Goal: Information Seeking & Learning: Learn about a topic

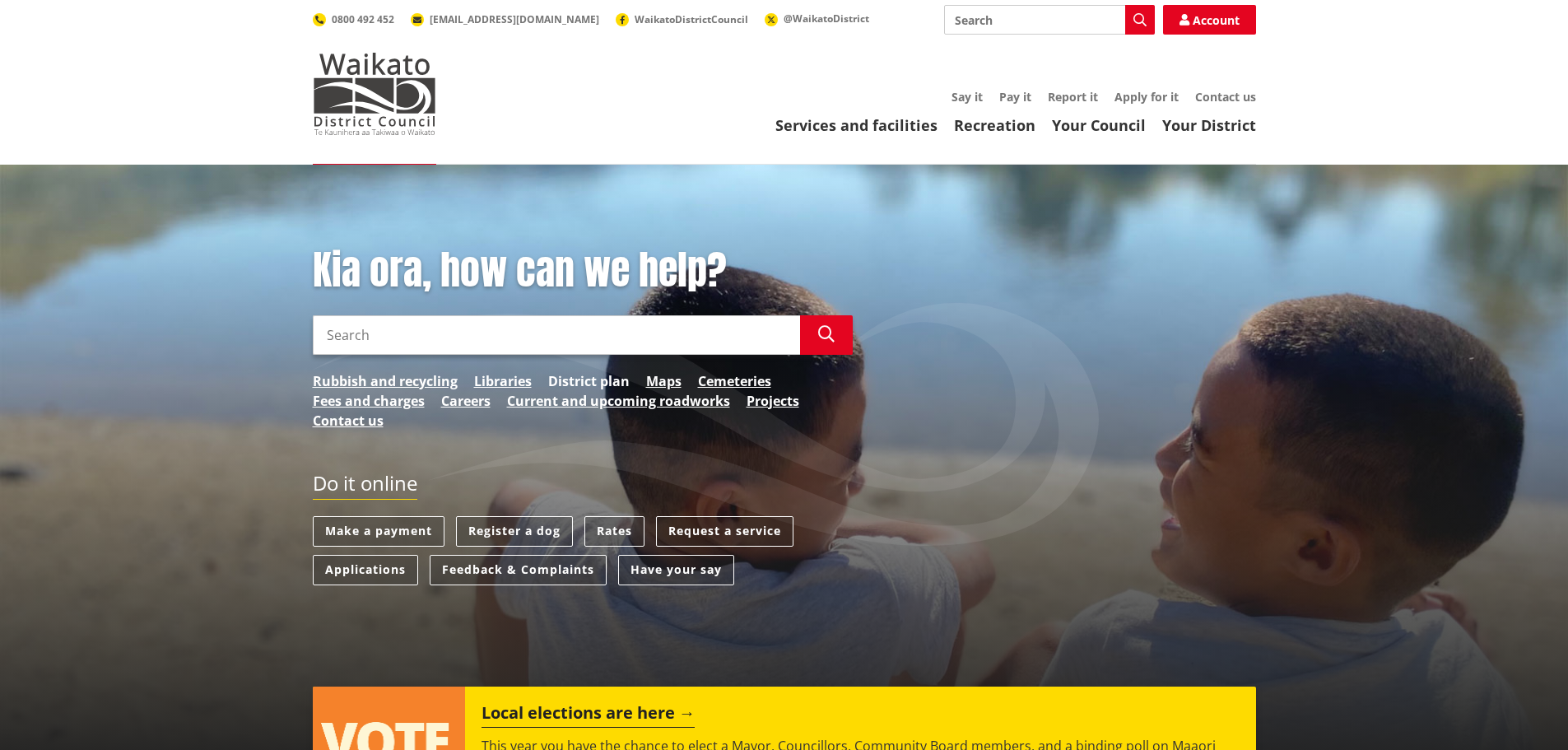
click at [602, 380] on link "District plan" at bounding box center [589, 381] width 82 height 19
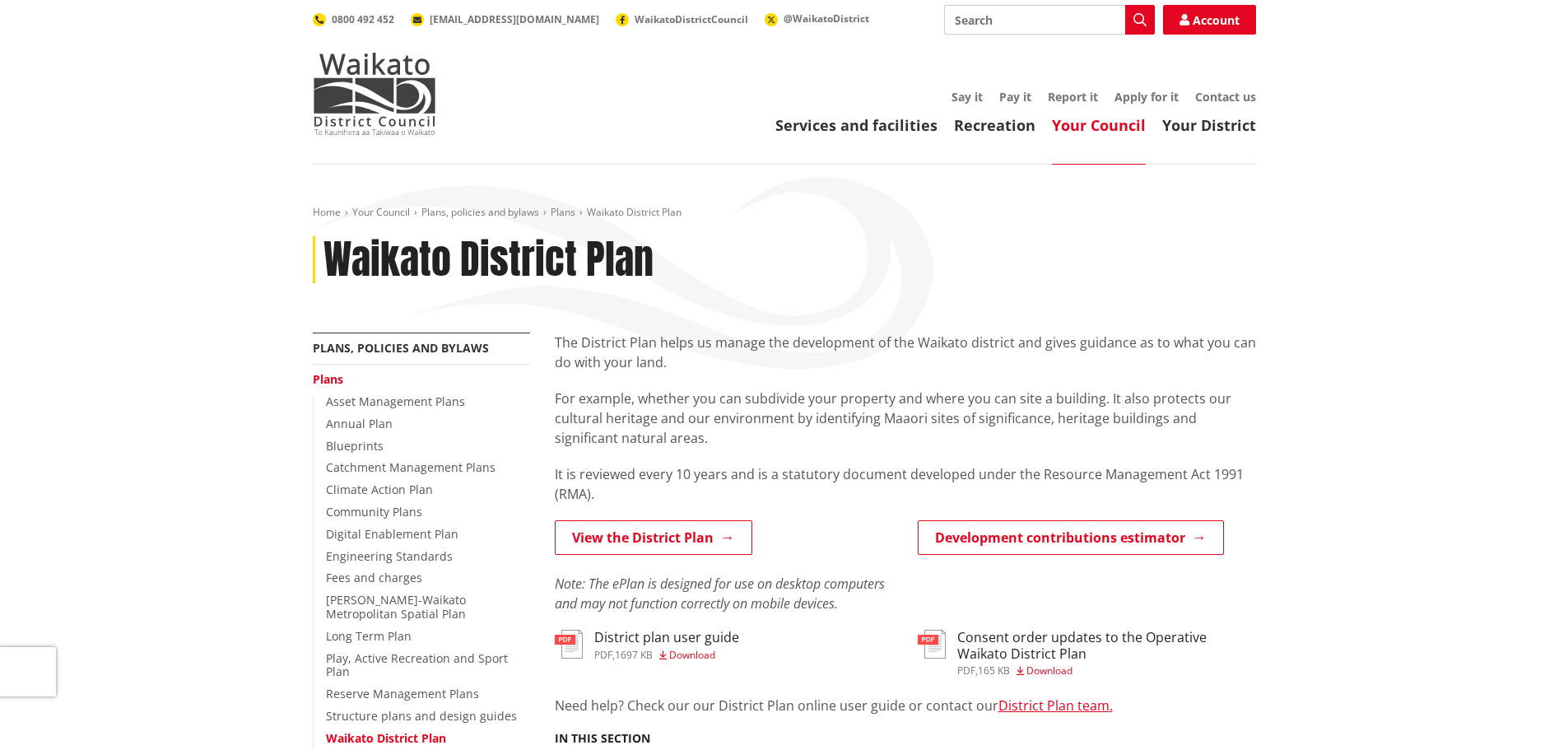
click at [978, 642] on h3 "Consent order updates to the Operative Waikato District Plan" at bounding box center [1106, 646] width 298 height 32
click at [993, 652] on h3 "Consent order updates to the Operative Waikato District Plan" at bounding box center [1106, 646] width 298 height 32
click at [729, 536] on link "View the District Plan" at bounding box center [653, 537] width 197 height 34
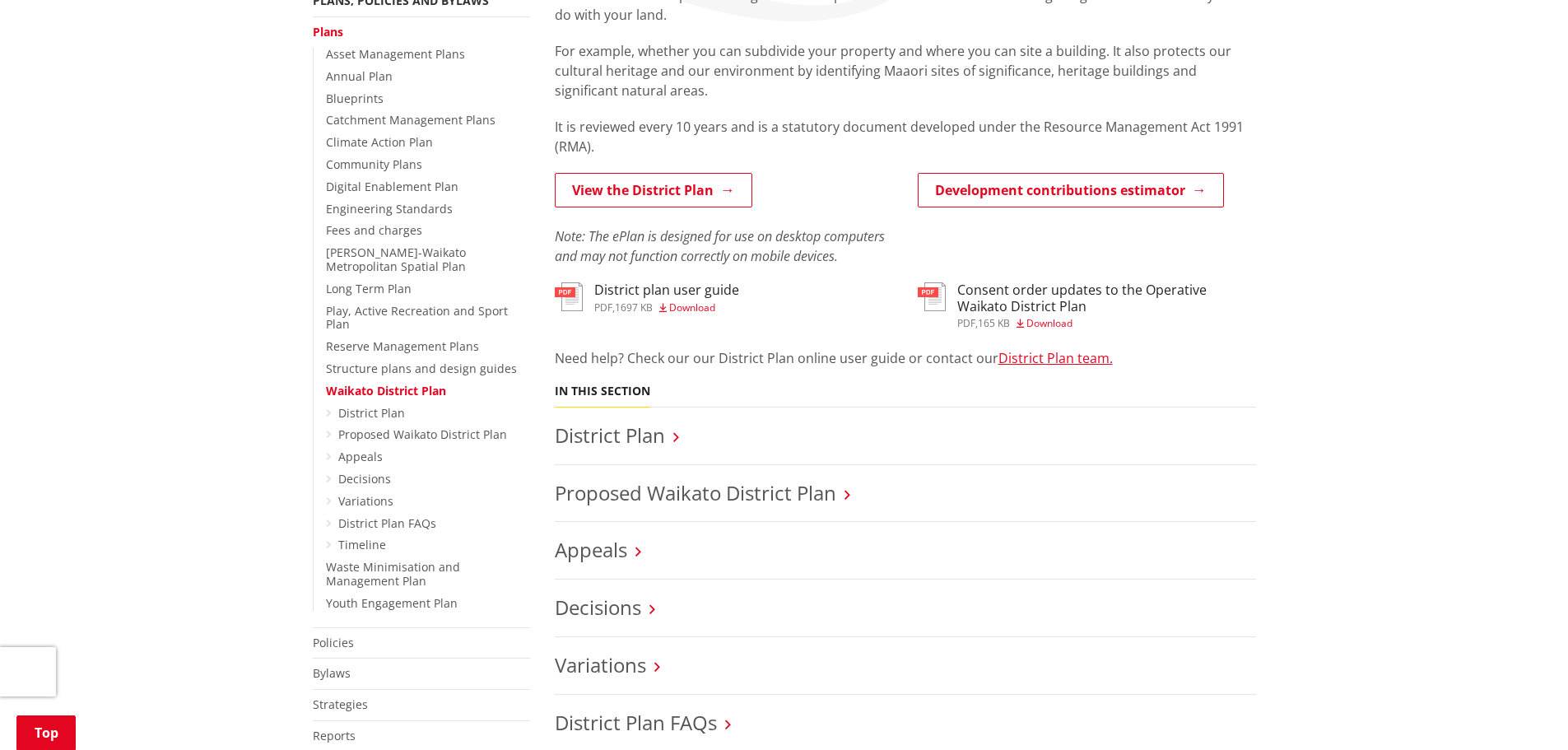
scroll to position [412, 0]
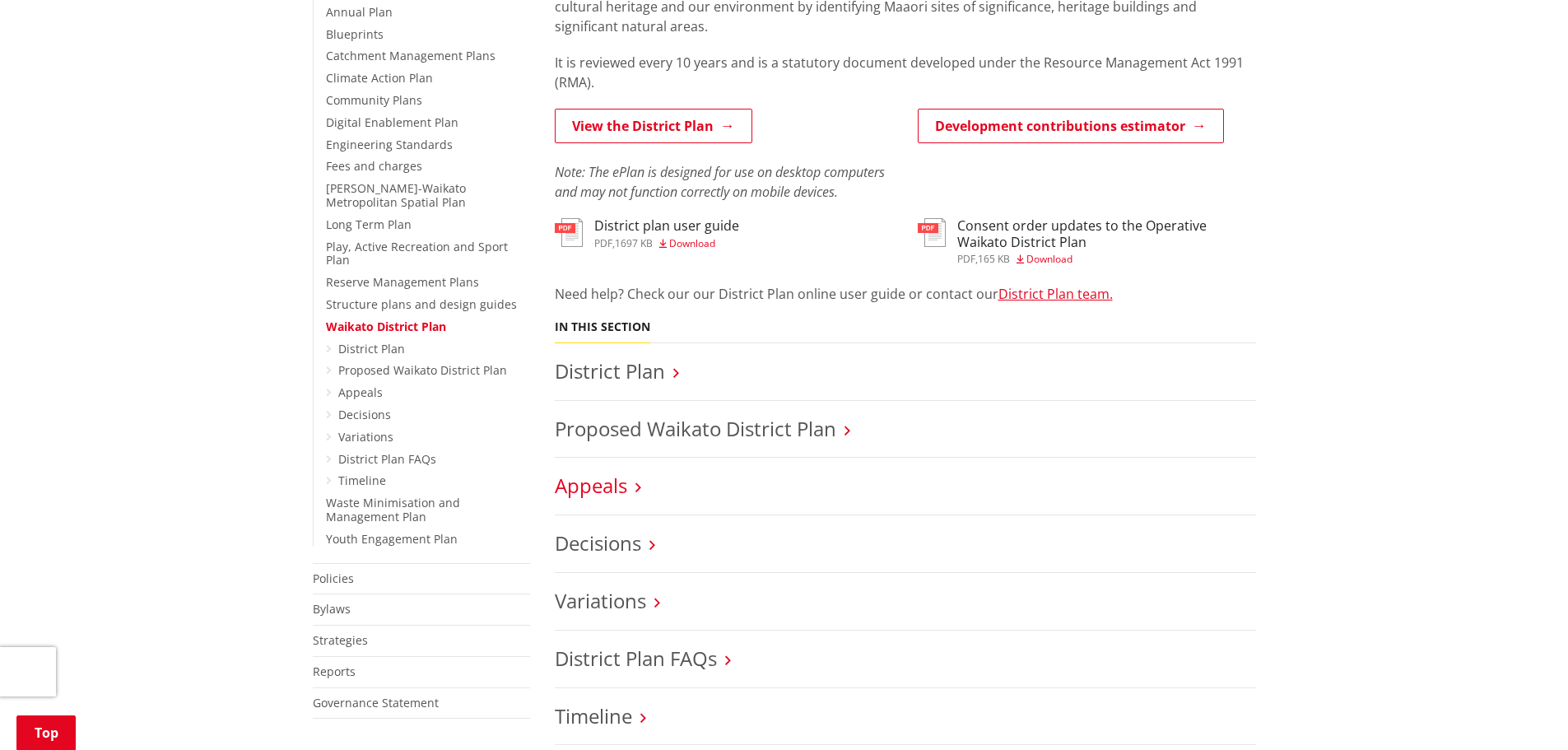
click at [609, 482] on link "Appeals" at bounding box center [591, 485] width 72 height 27
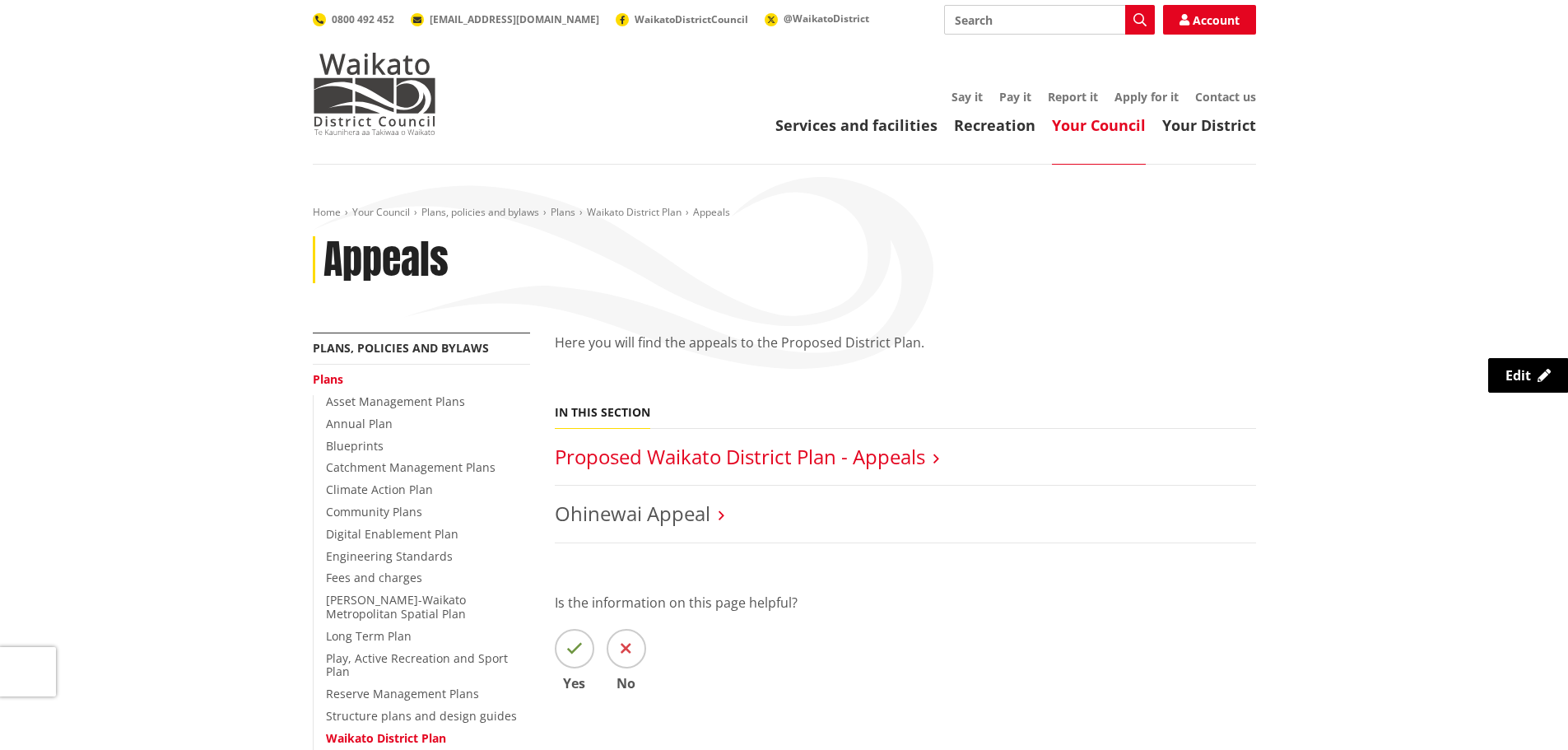
click at [641, 457] on link "Proposed Waikato District Plan - Appeals" at bounding box center [740, 456] width 371 height 27
click at [606, 212] on link "Waikato District Plan" at bounding box center [634, 211] width 95 height 14
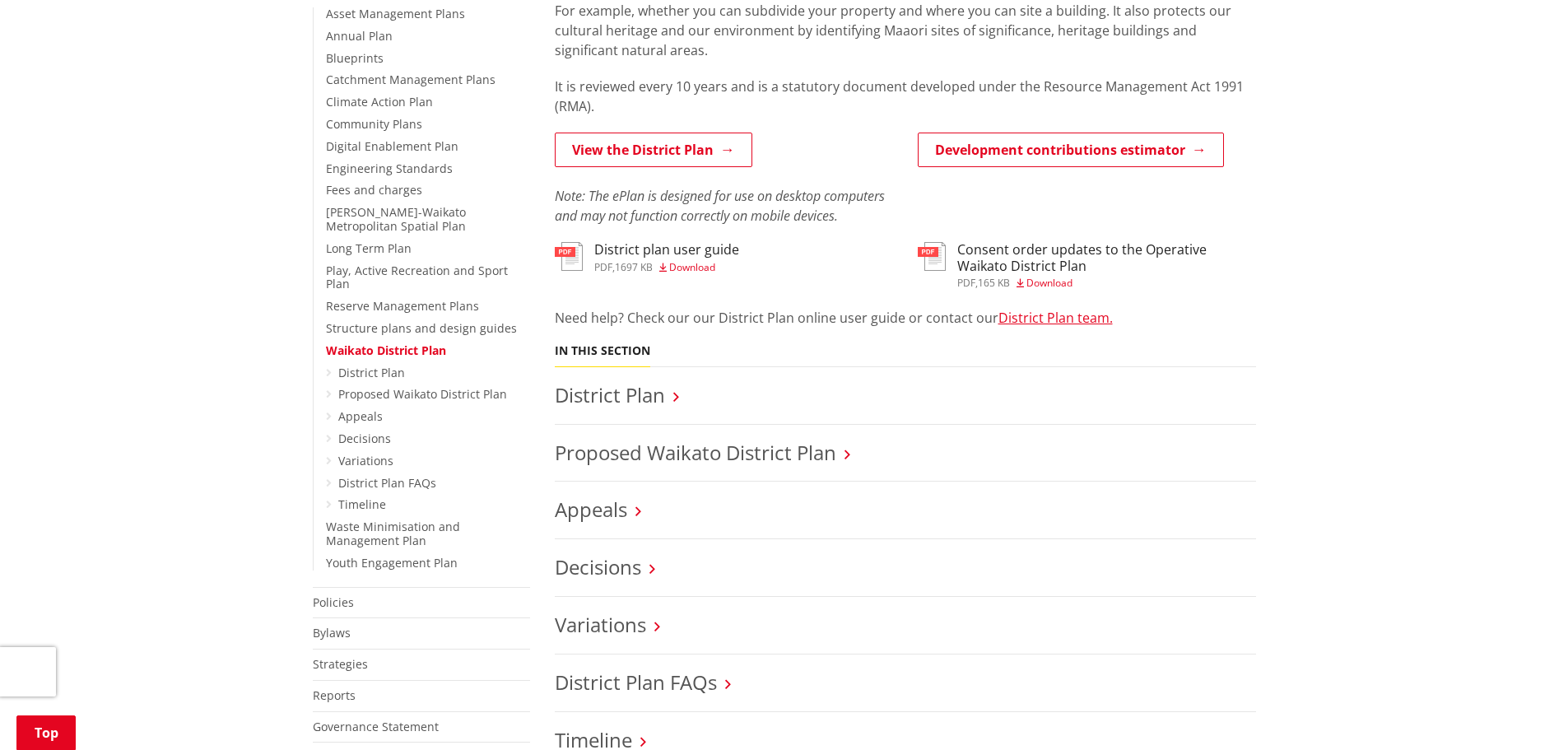
scroll to position [412, 0]
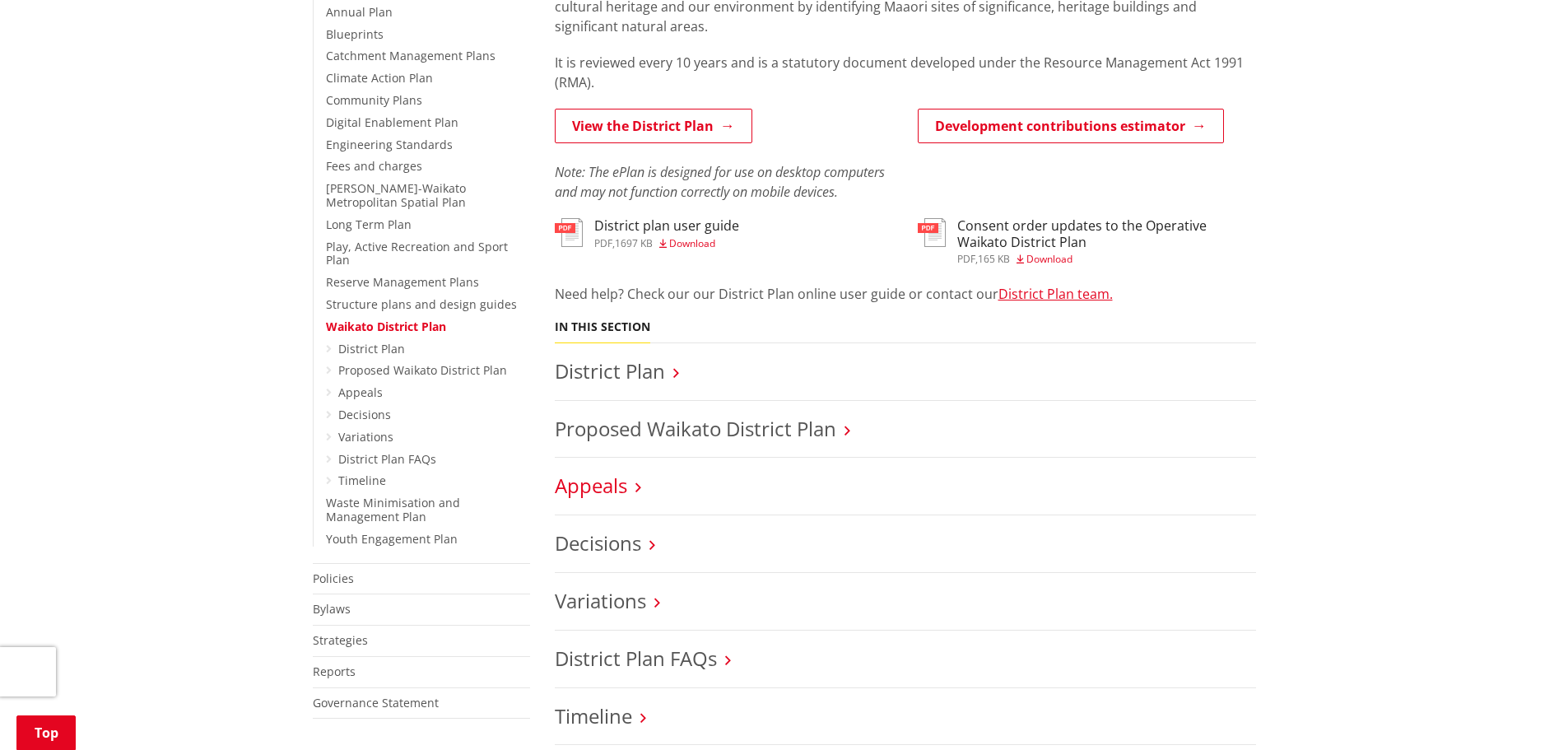
click at [618, 483] on link "Appeals" at bounding box center [591, 485] width 72 height 27
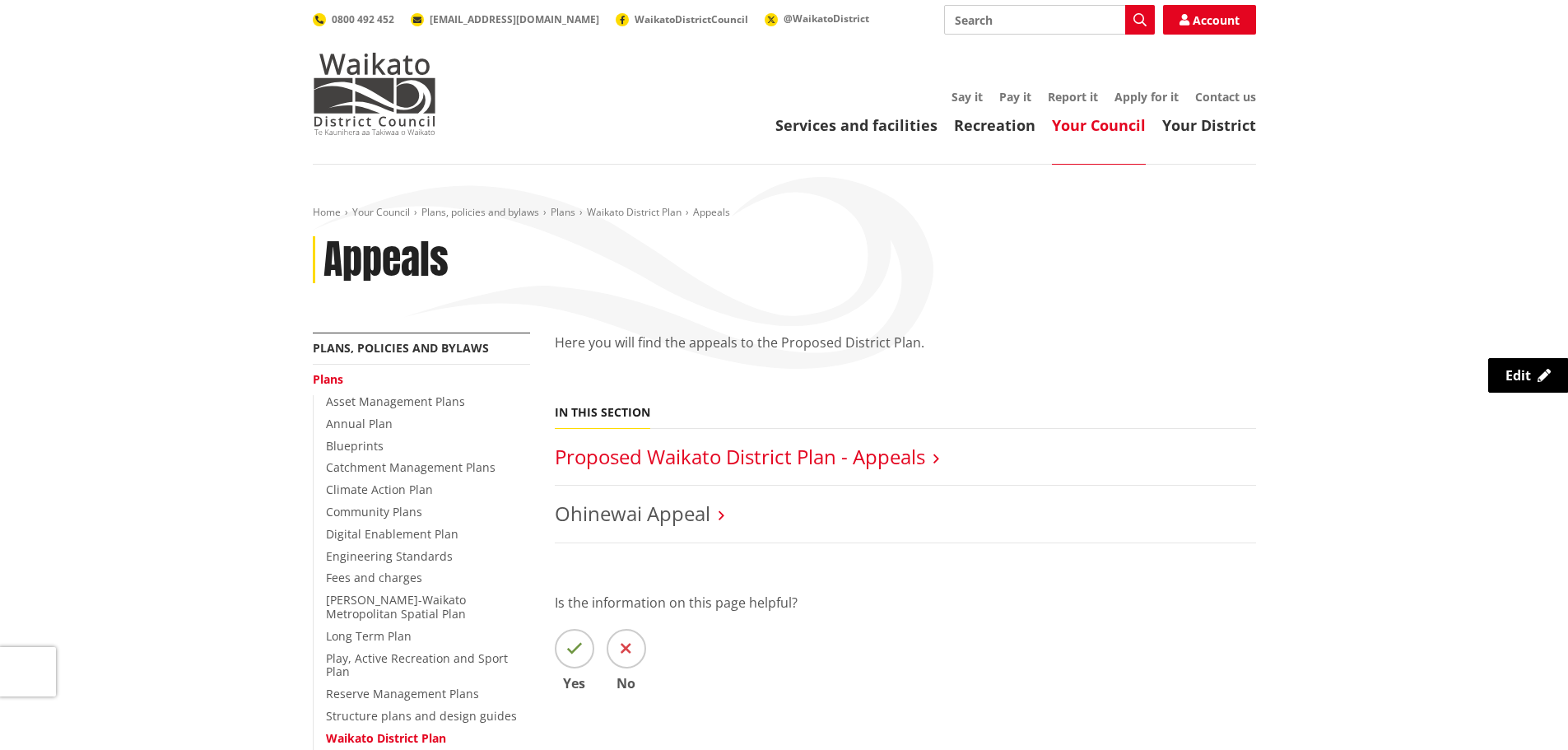
click at [633, 457] on link "Proposed Waikato District Plan - Appeals" at bounding box center [740, 456] width 371 height 27
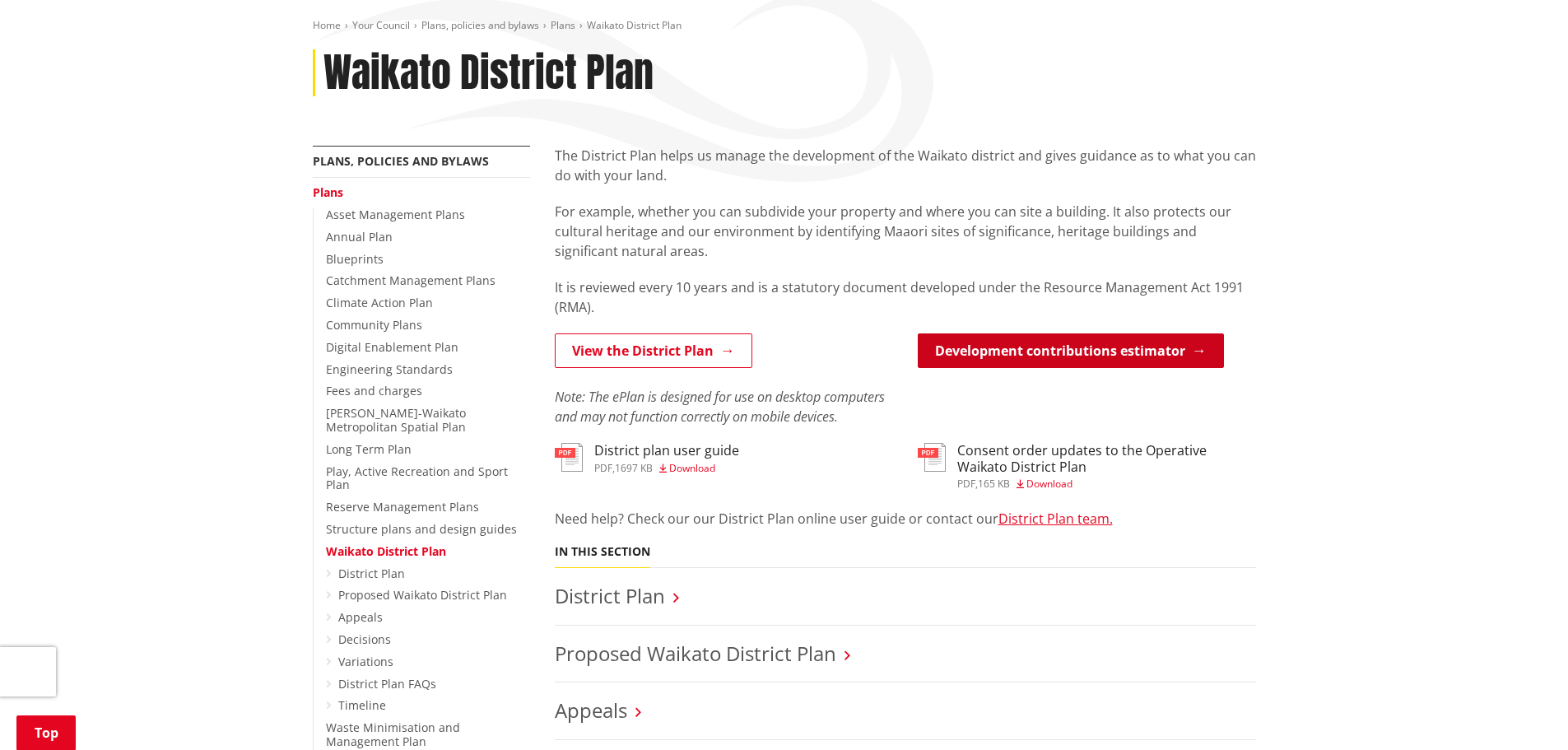
scroll to position [165, 0]
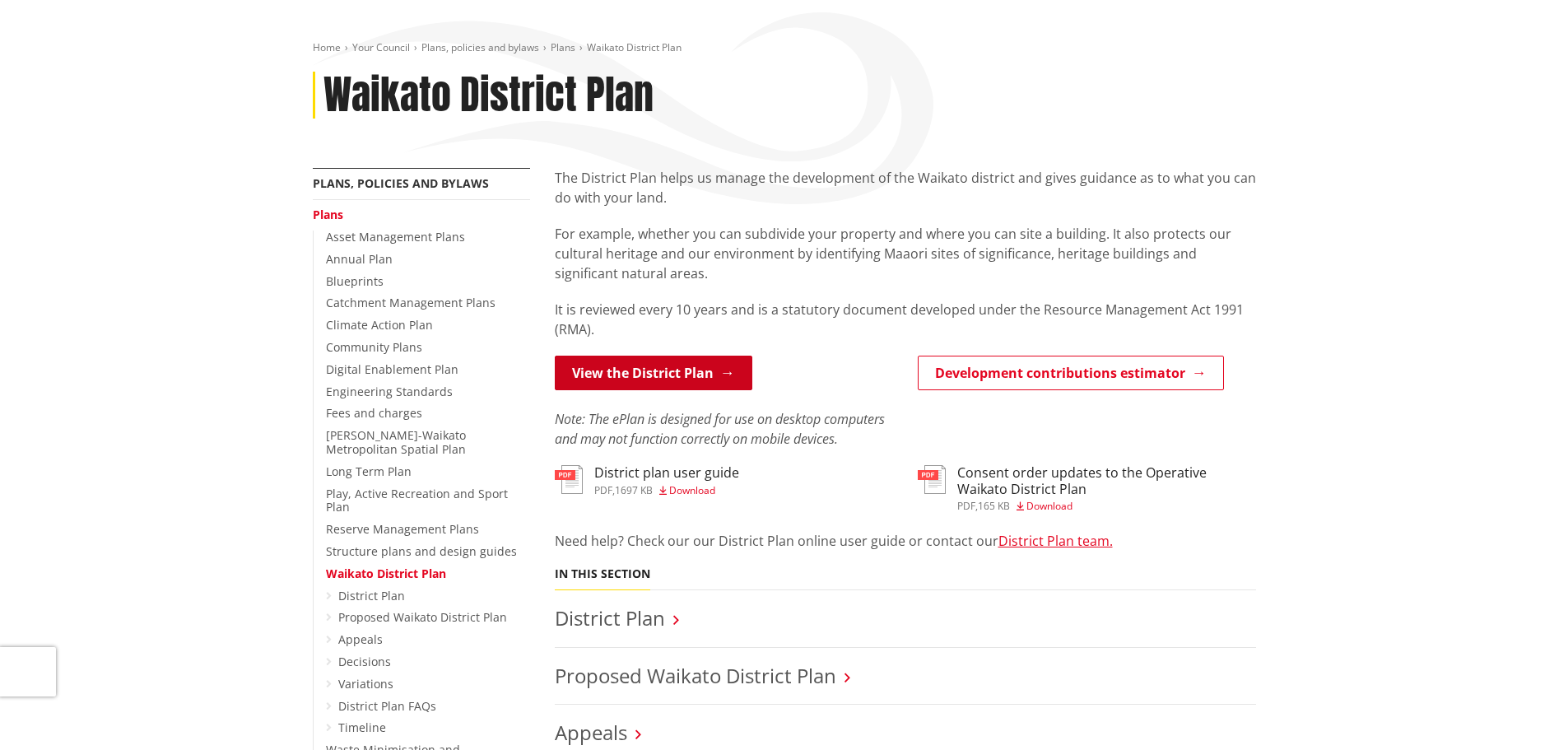
click at [698, 370] on link "View the District Plan" at bounding box center [653, 373] width 197 height 34
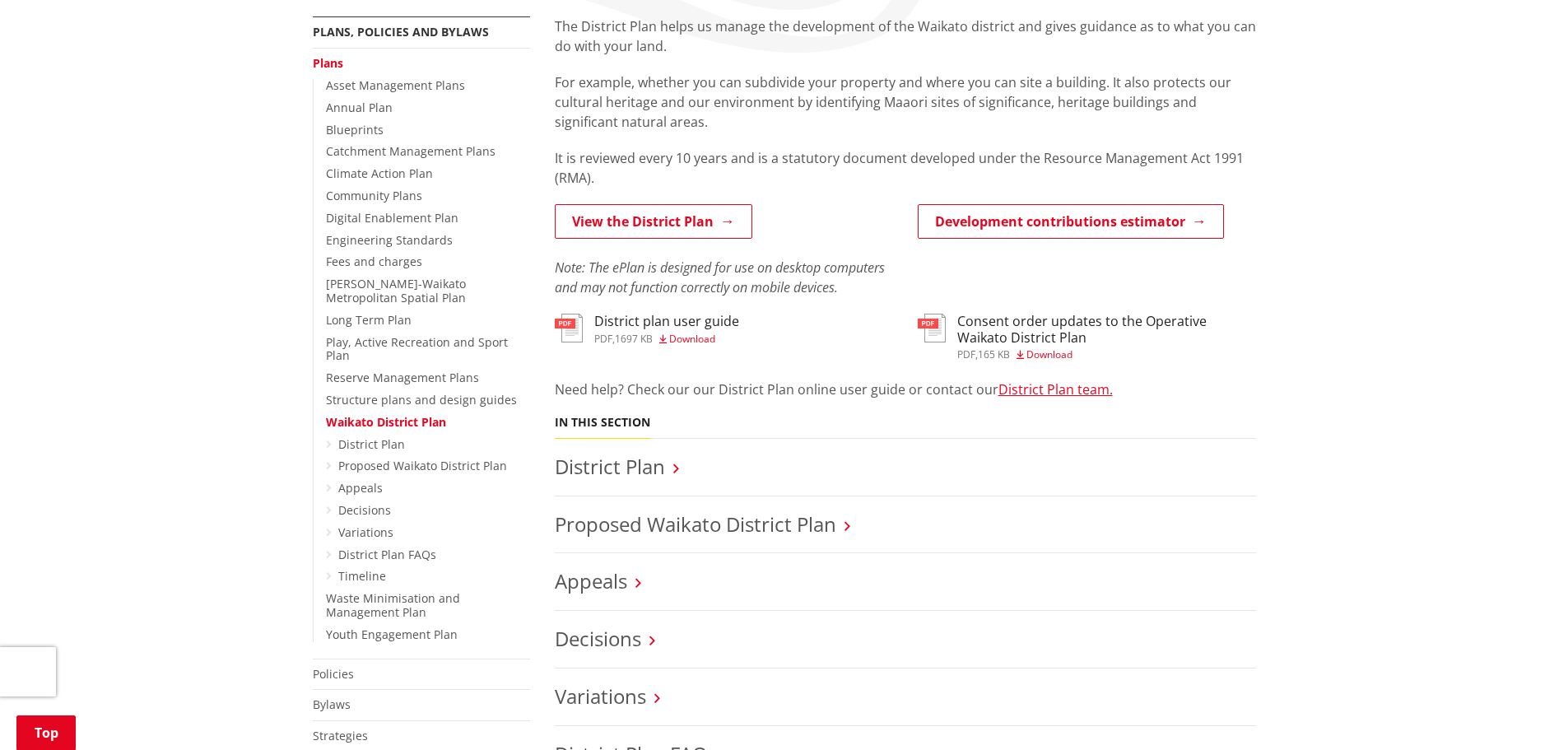
scroll to position [329, 0]
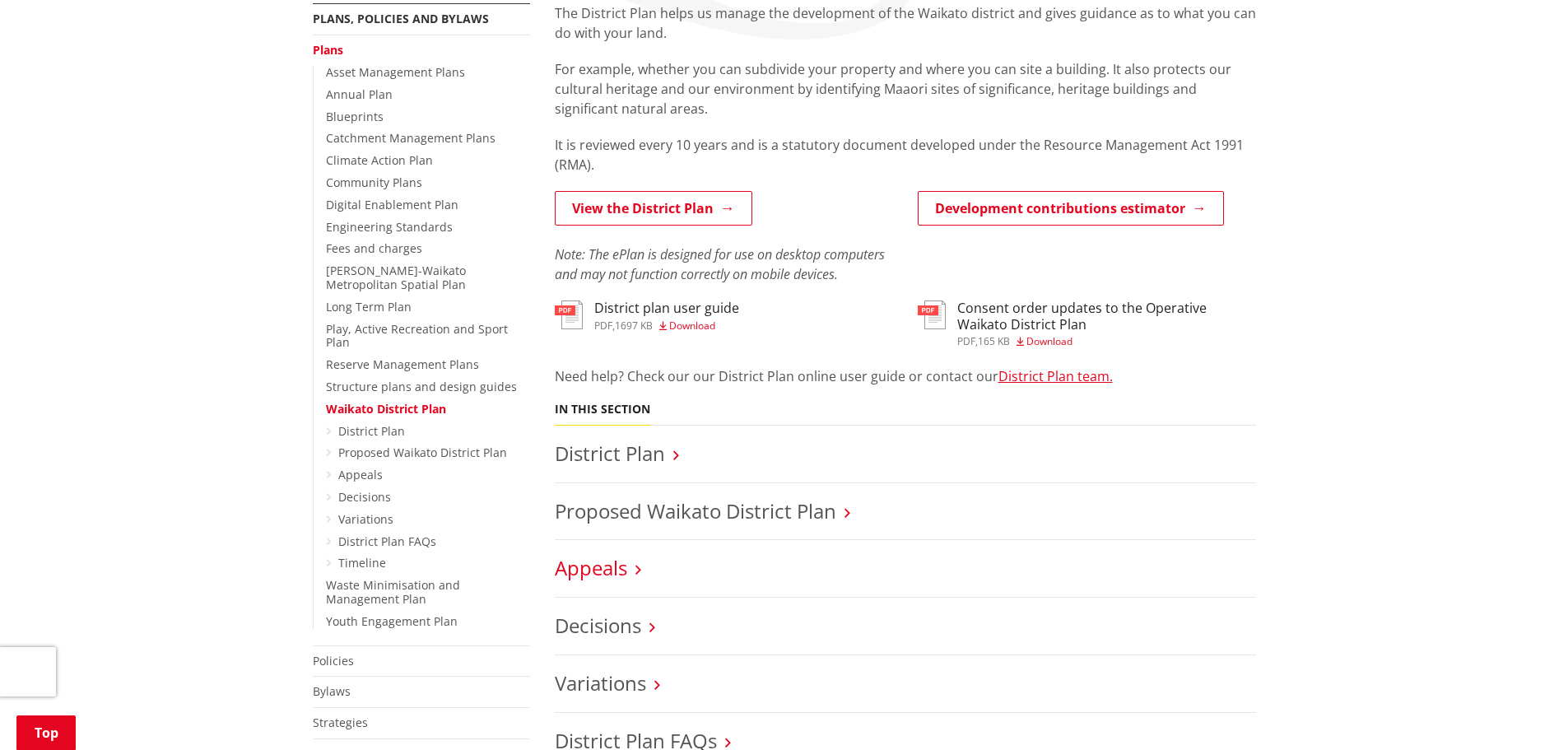
click at [587, 567] on link "Appeals" at bounding box center [591, 567] width 72 height 27
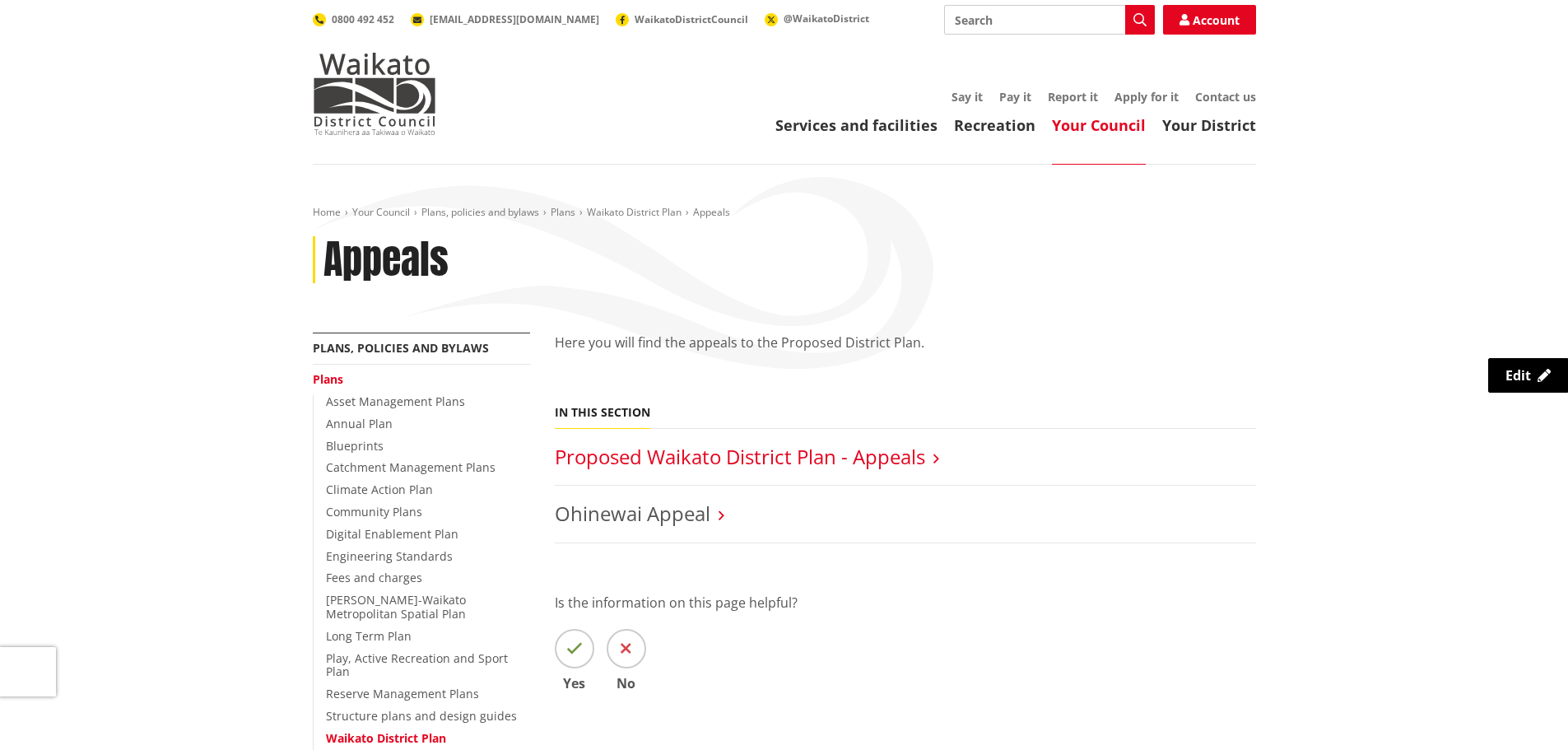
click at [601, 464] on link "Proposed Waikato District Plan - Appeals" at bounding box center [740, 456] width 371 height 27
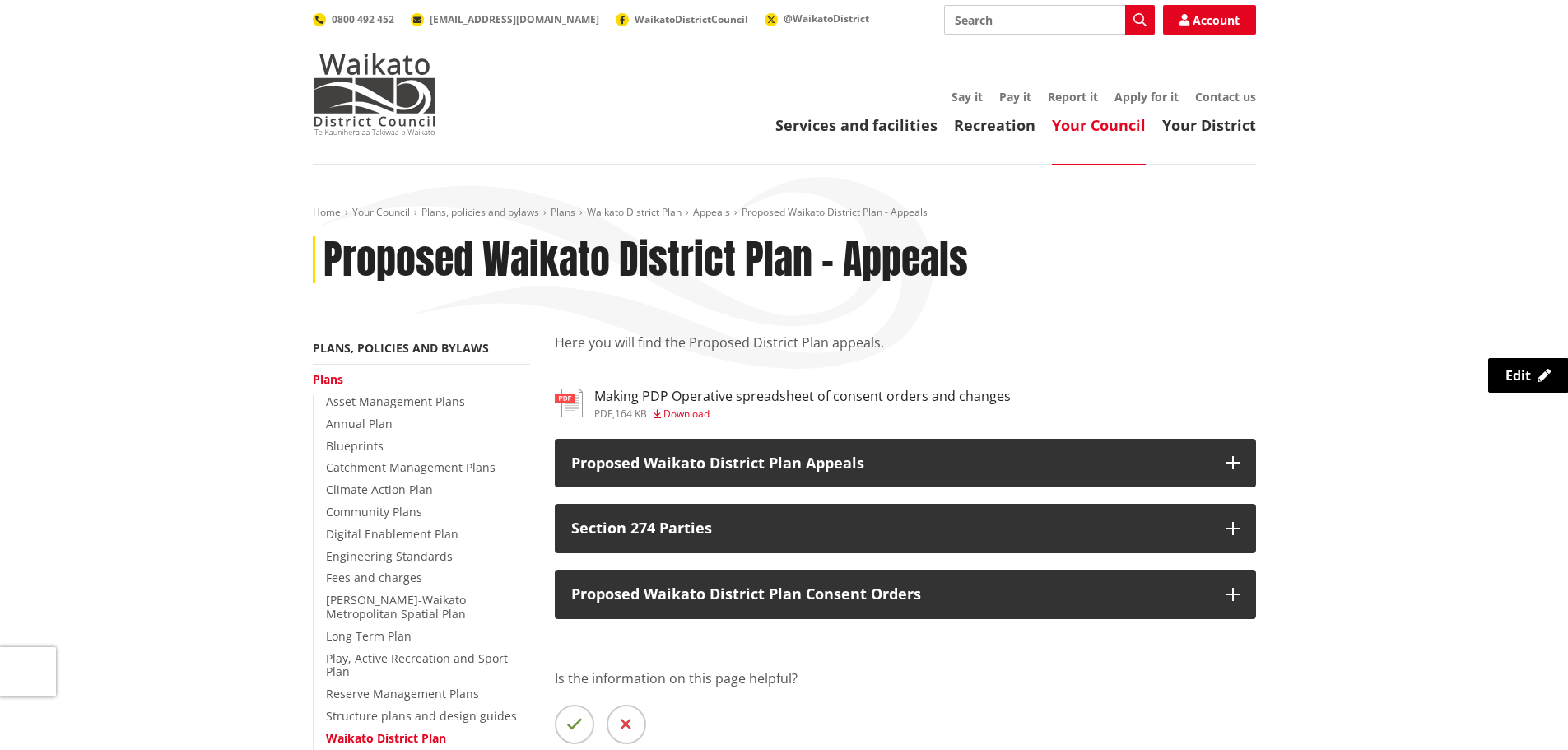
click at [682, 394] on h3 "Making PDP Operative spreadsheet of consent orders and changes" at bounding box center [803, 396] width 417 height 16
click at [682, 402] on h3 "Appeal progress sheet - [DATE]" at bounding box center [689, 396] width 192 height 16
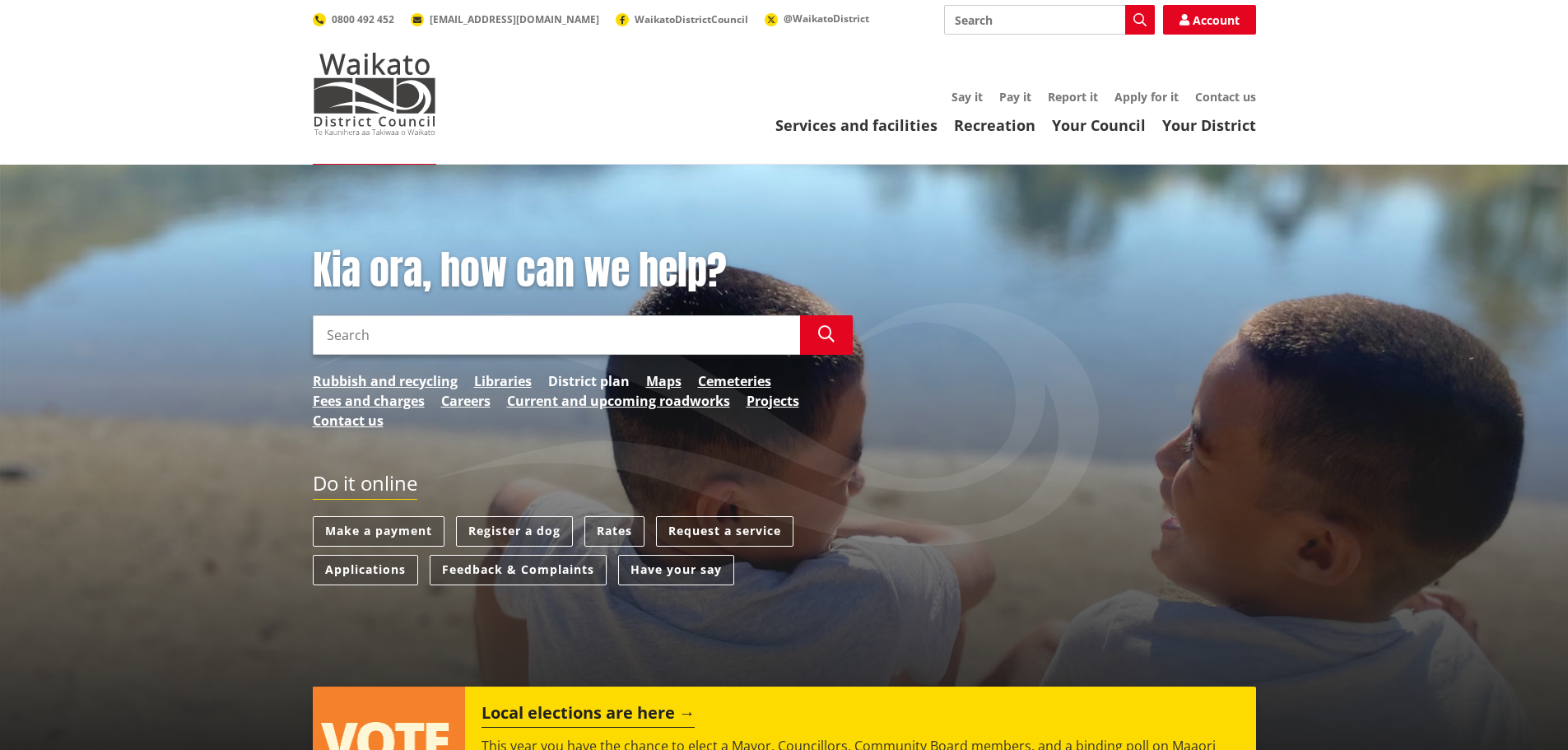
click at [587, 375] on link "District plan" at bounding box center [589, 381] width 82 height 19
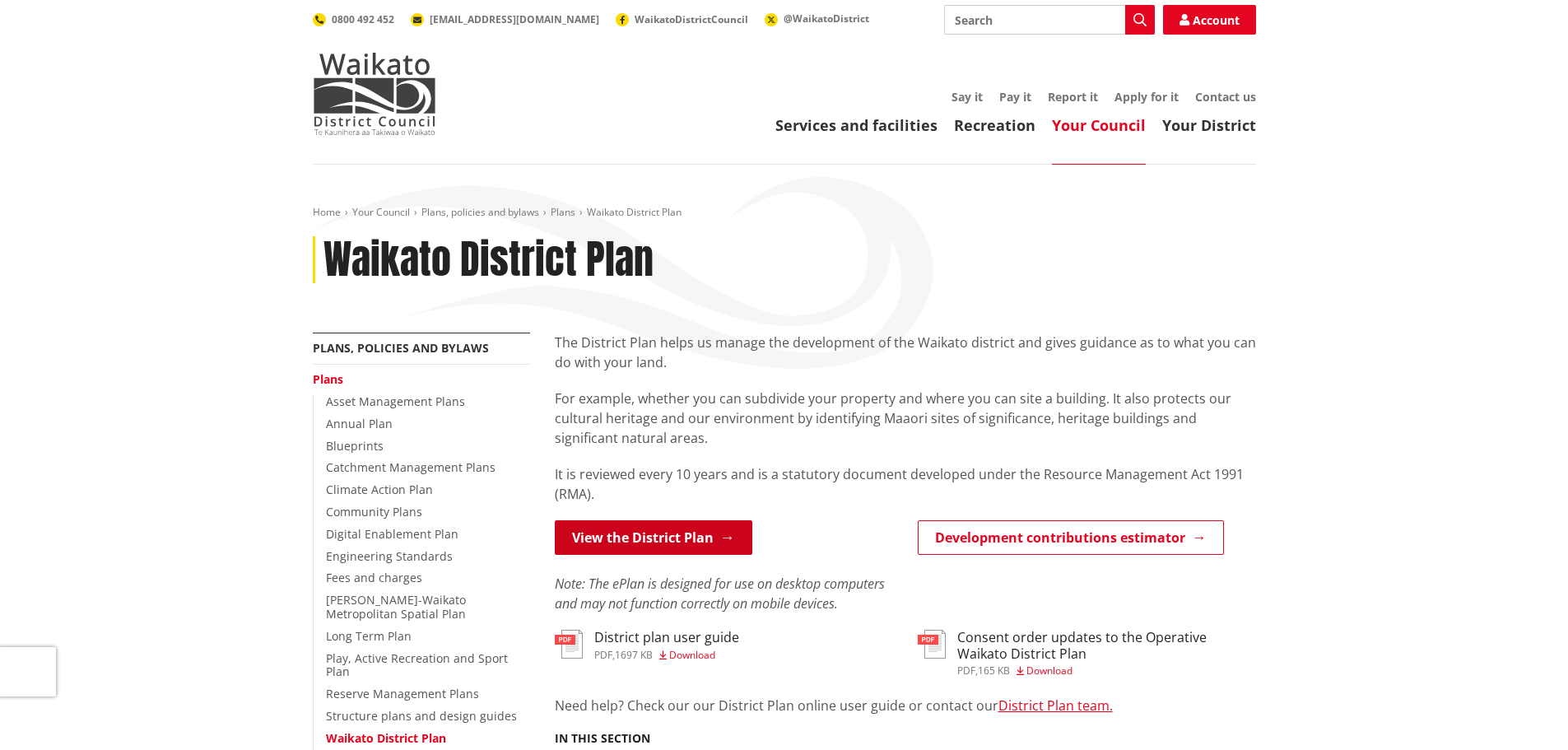
click at [665, 529] on link "View the District Plan" at bounding box center [653, 537] width 197 height 34
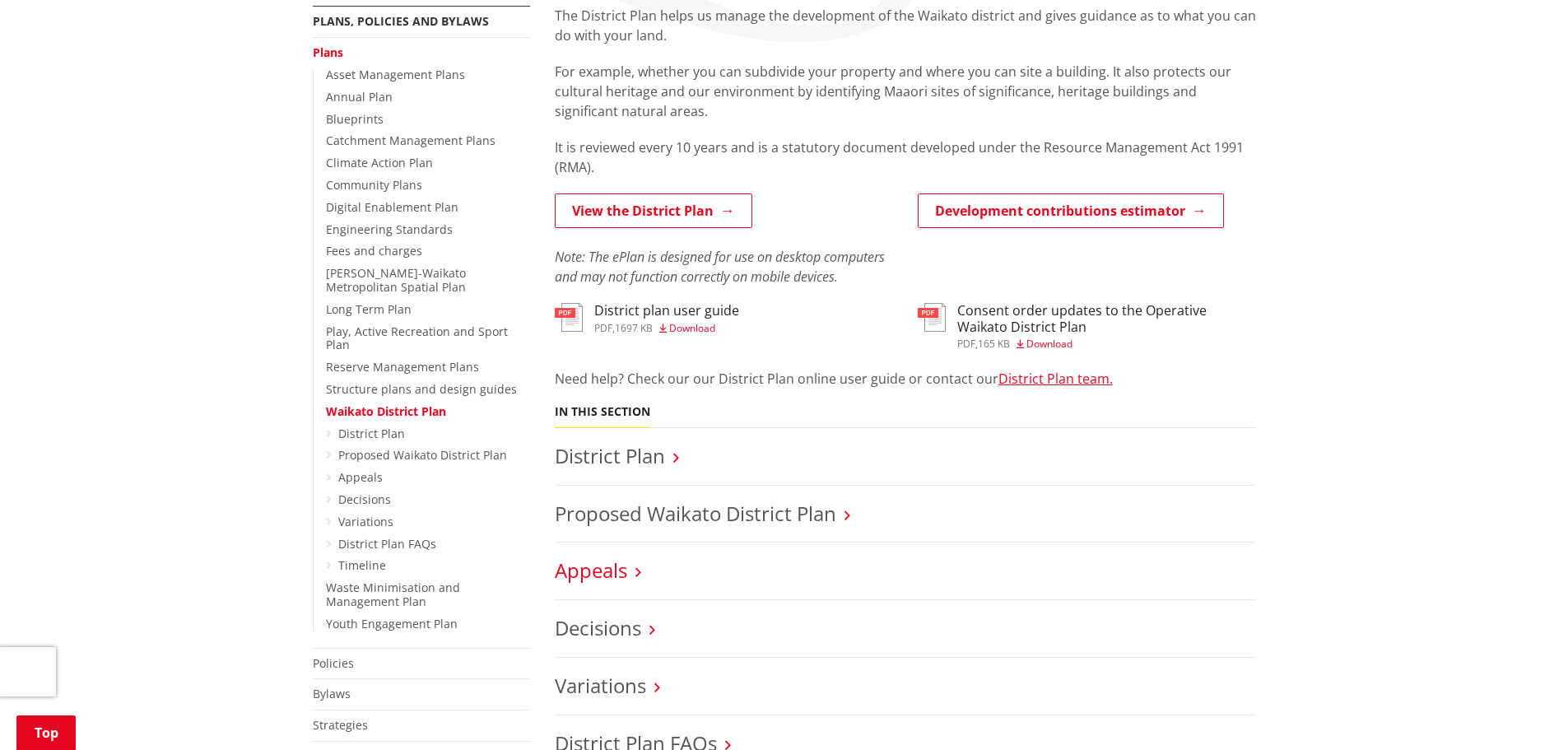
scroll to position [329, 0]
click at [611, 571] on link "Appeals" at bounding box center [591, 567] width 72 height 27
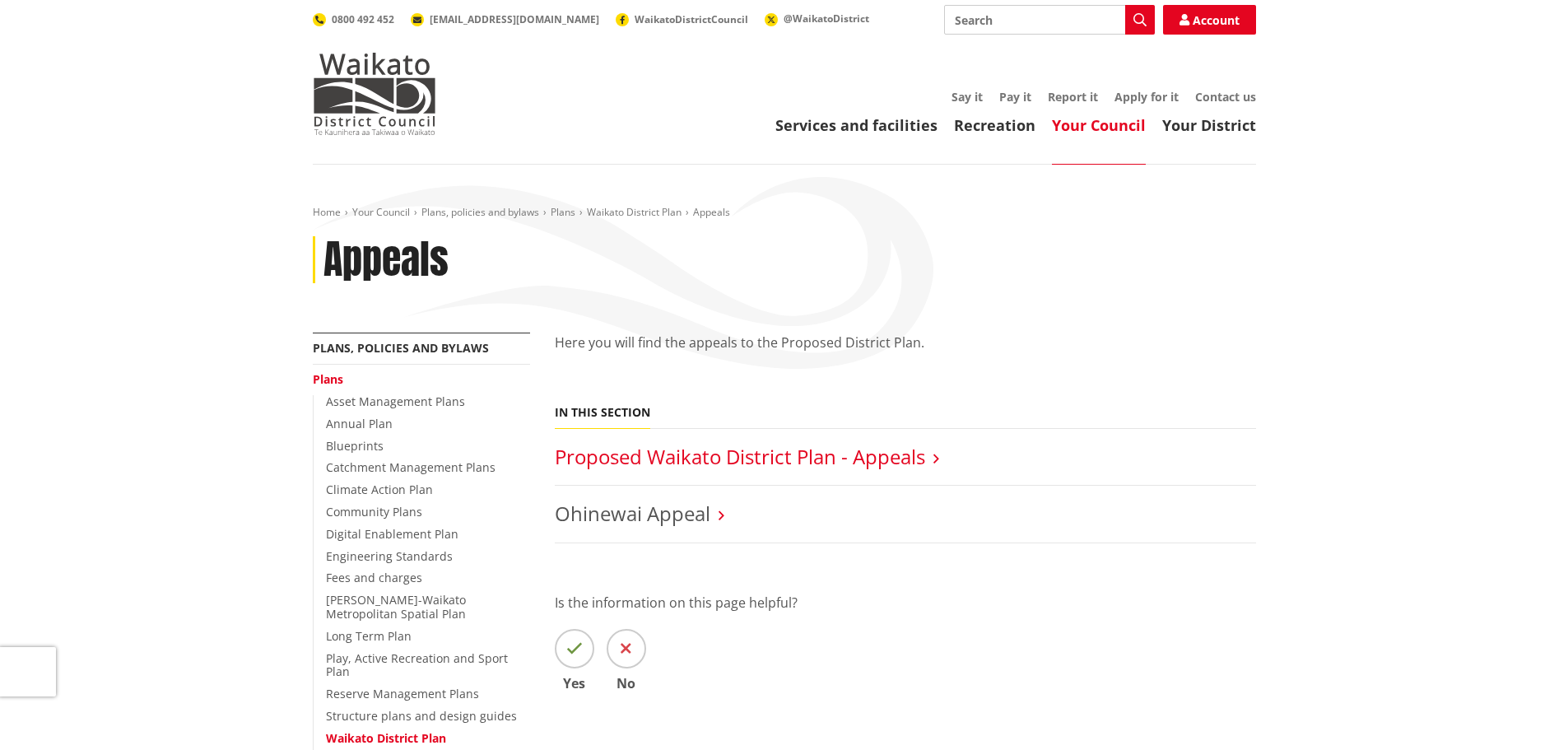
click at [594, 455] on link "Proposed Waikato District Plan - Appeals" at bounding box center [740, 456] width 371 height 27
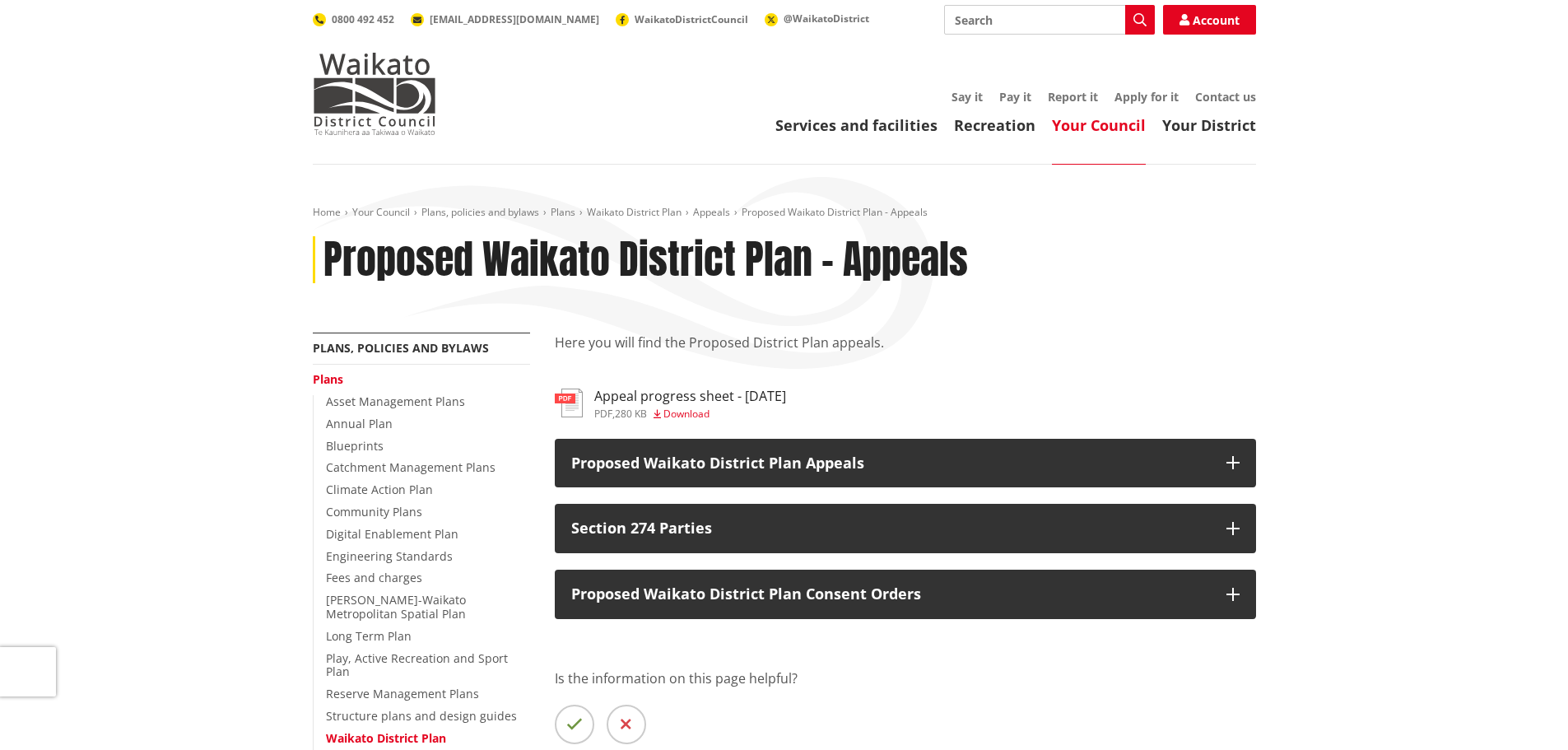
click at [666, 390] on h3 "Appeal progress sheet - [DATE]" at bounding box center [689, 396] width 192 height 16
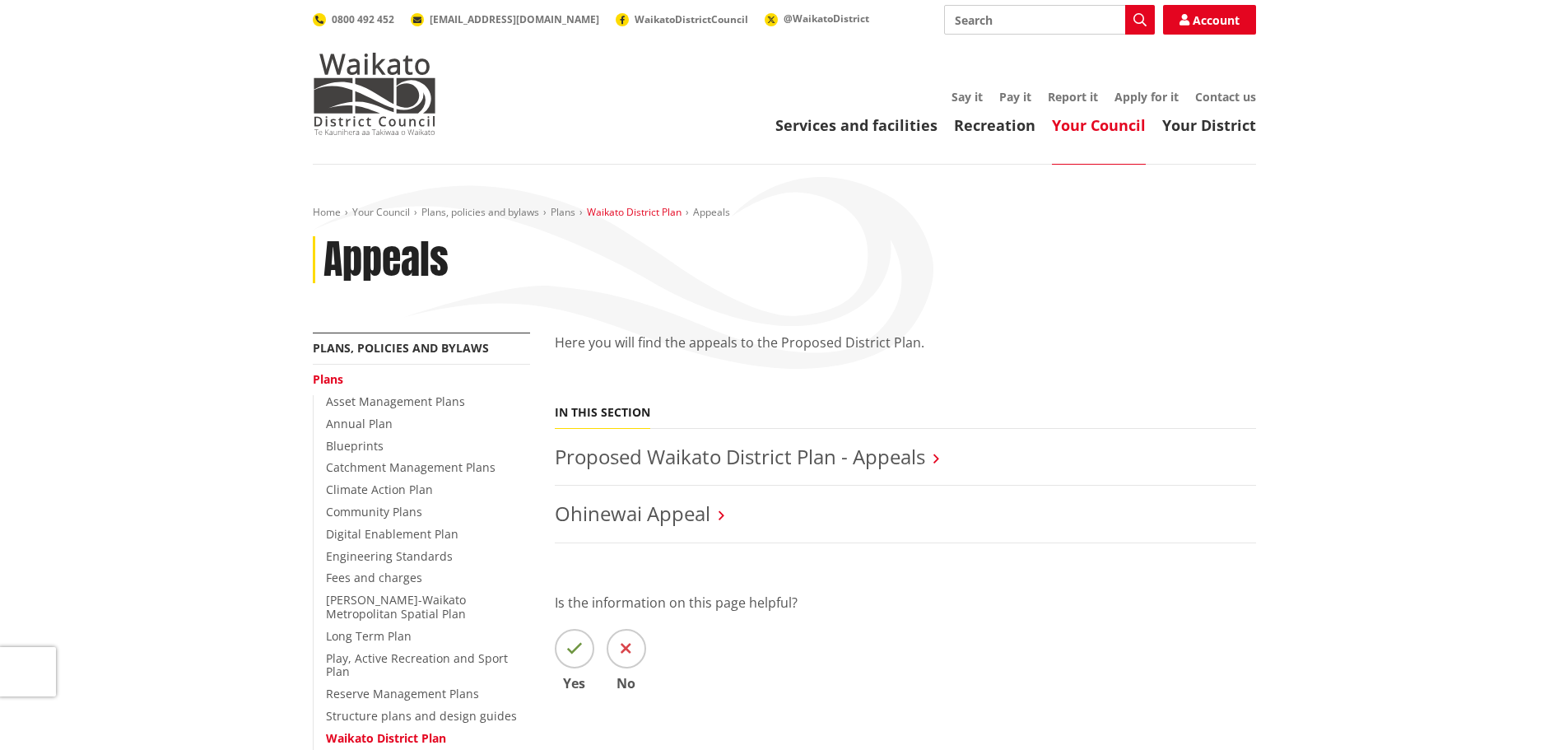
click at [641, 209] on link "Waikato District Plan" at bounding box center [634, 211] width 95 height 14
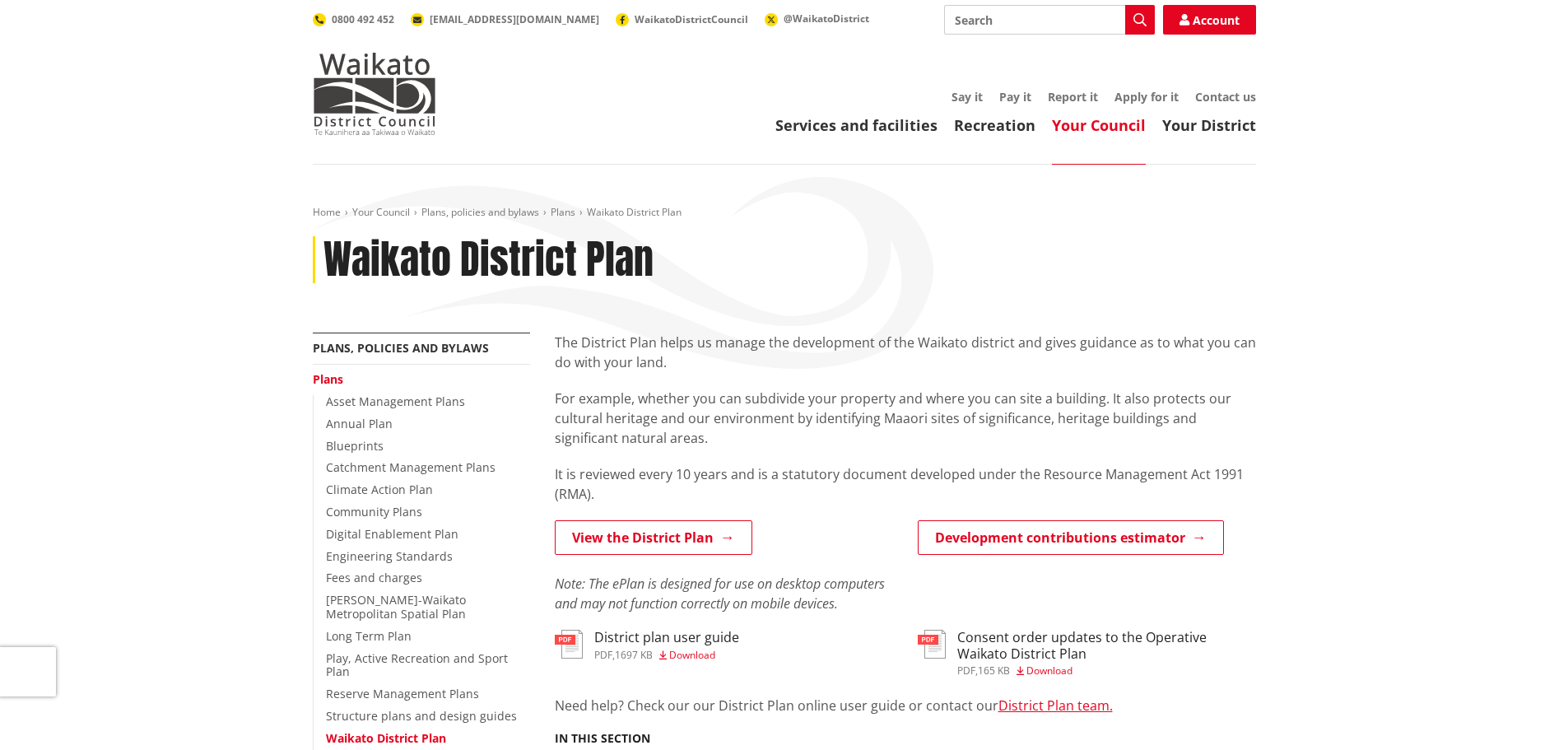
click at [994, 633] on h3 "Consent order updates to the Operative Waikato District Plan" at bounding box center [1106, 646] width 298 height 32
